Goal: Task Accomplishment & Management: Manage account settings

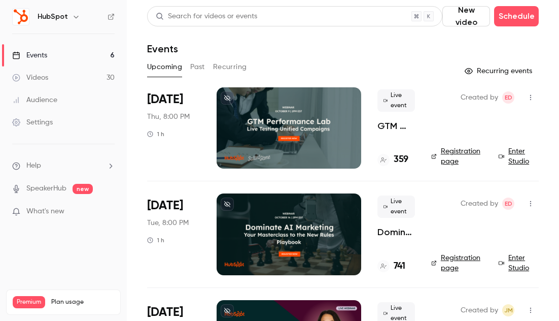
click at [61, 54] on link "Events 6" at bounding box center [63, 55] width 127 height 22
click at [73, 15] on icon "button" at bounding box center [76, 17] width 8 height 8
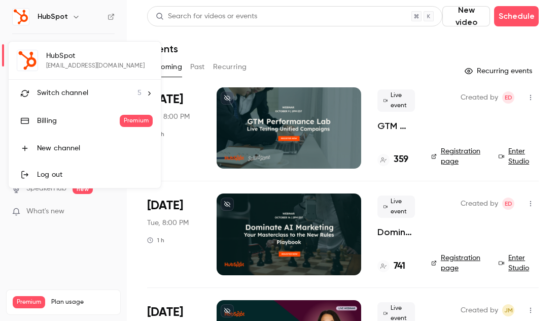
click at [89, 88] on div "Switch channel 5" at bounding box center [89, 93] width 105 height 11
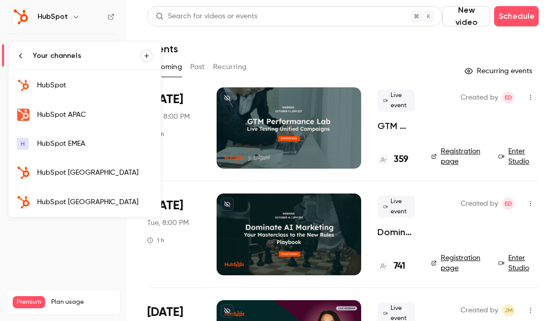
click at [78, 197] on div "HubSpot [GEOGRAPHIC_DATA]" at bounding box center [95, 202] width 116 height 10
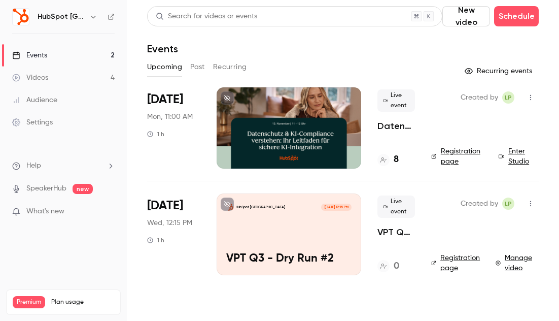
click at [533, 206] on icon "button" at bounding box center [531, 203] width 8 height 7
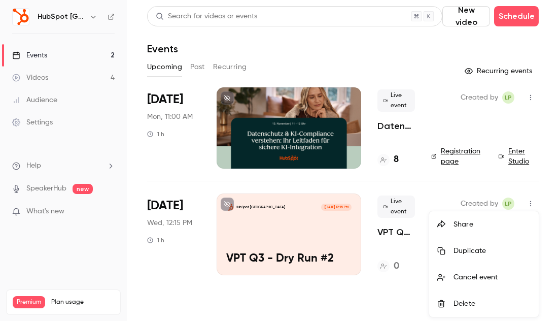
click at [466, 306] on div "Delete" at bounding box center [492, 303] width 77 height 10
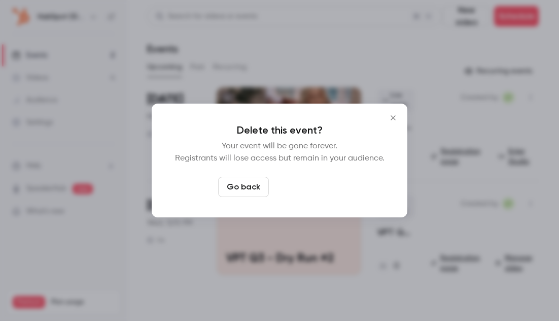
click at [317, 186] on button "Delete event" at bounding box center [307, 187] width 68 height 20
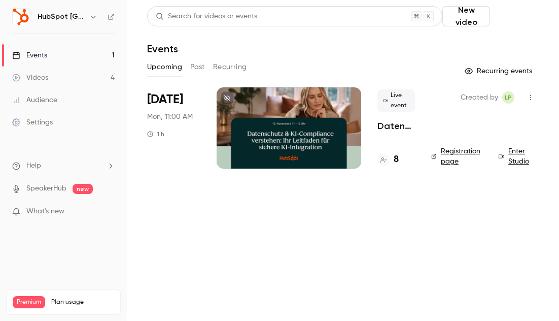
click at [518, 16] on button "Schedule" at bounding box center [516, 16] width 45 height 20
click at [483, 48] on div "One time event" at bounding box center [492, 44] width 77 height 10
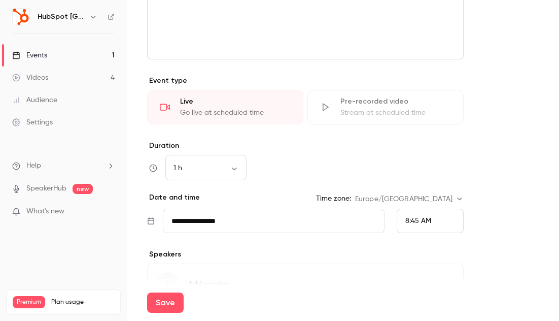
scroll to position [399, 0]
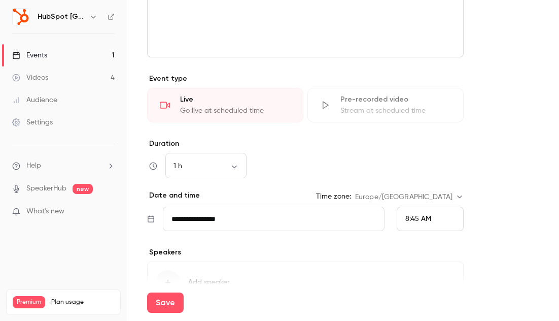
type input "**********"
click at [256, 218] on input "**********" at bounding box center [274, 219] width 222 height 24
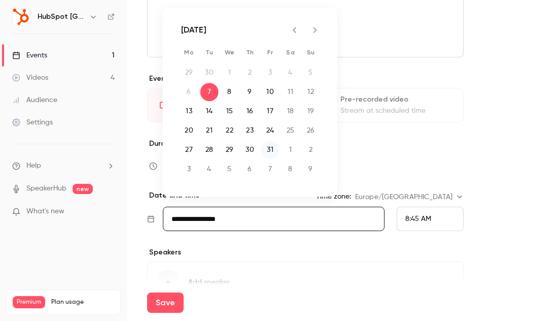
click at [270, 151] on button "31" at bounding box center [270, 150] width 18 height 18
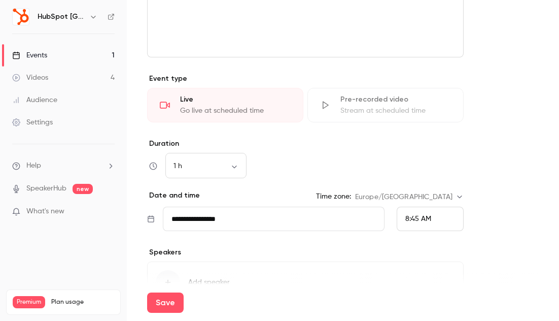
click at [251, 223] on input "**********" at bounding box center [274, 219] width 222 height 24
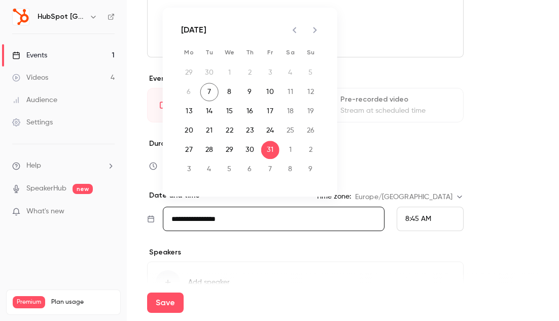
click at [314, 35] on icon "Next month" at bounding box center [315, 30] width 12 height 12
click at [271, 149] on button "28" at bounding box center [270, 150] width 18 height 18
type input "**********"
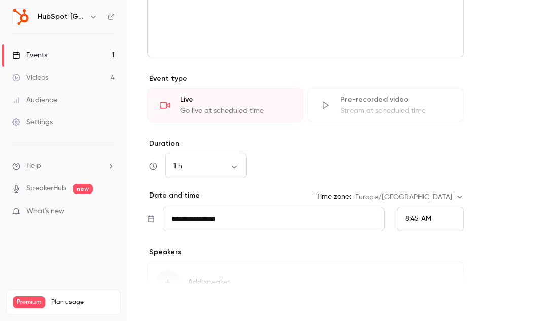
click at [171, 304] on button "Save" at bounding box center [165, 302] width 37 height 20
type input "**********"
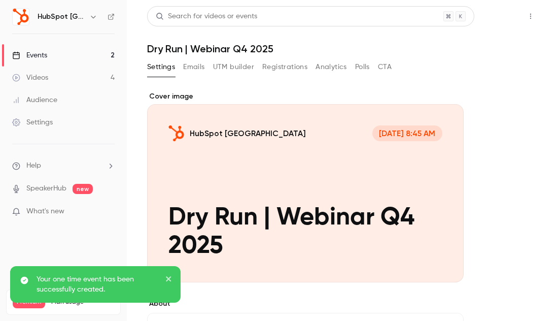
click at [492, 16] on button "Share" at bounding box center [495, 16] width 40 height 20
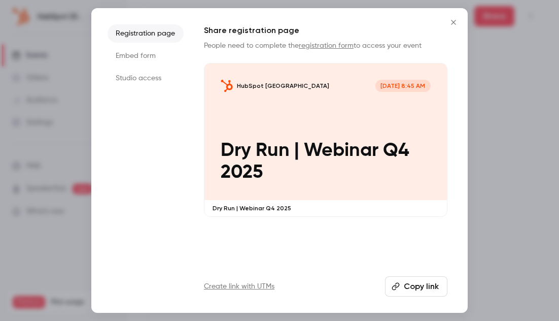
click at [453, 23] on icon "Close" at bounding box center [453, 22] width 5 height 5
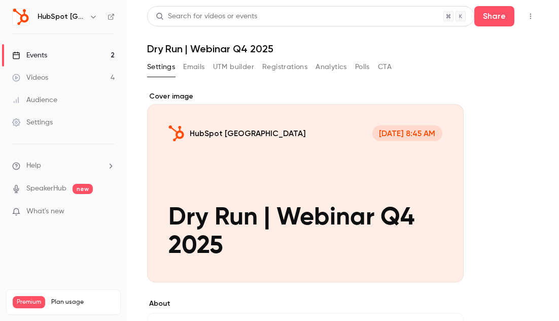
click at [525, 20] on button "button" at bounding box center [531, 16] width 16 height 16
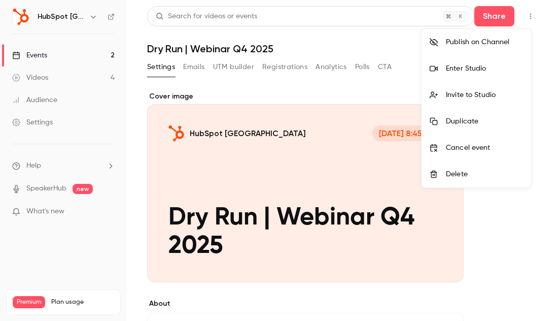
click at [500, 204] on div at bounding box center [279, 160] width 559 height 321
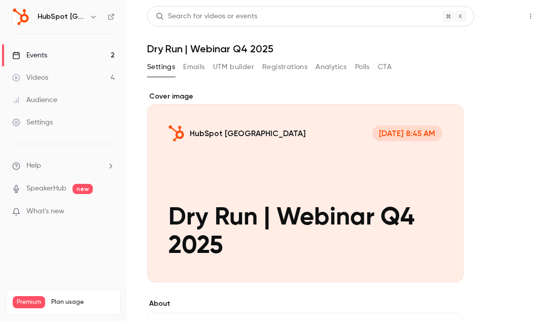
click at [493, 20] on button "Share" at bounding box center [495, 16] width 40 height 20
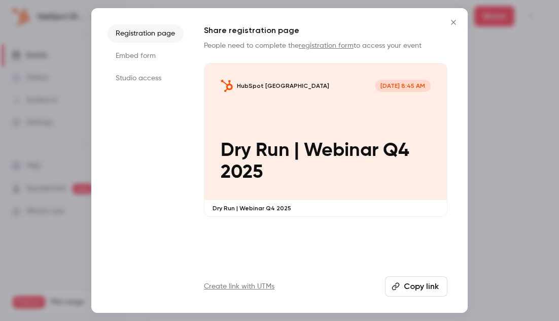
click at [139, 75] on li "Studio access" at bounding box center [146, 78] width 76 height 18
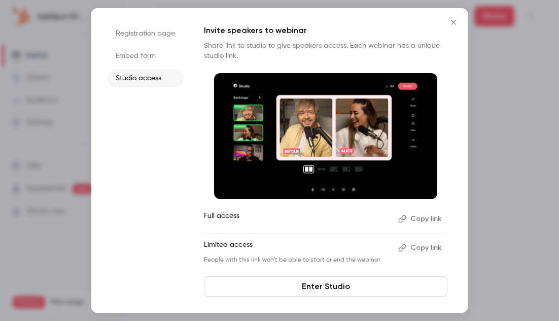
click at [431, 249] on button "Copy link" at bounding box center [420, 248] width 53 height 16
click at [453, 23] on icon "Close" at bounding box center [454, 22] width 12 height 8
